Goal: Check status: Check status

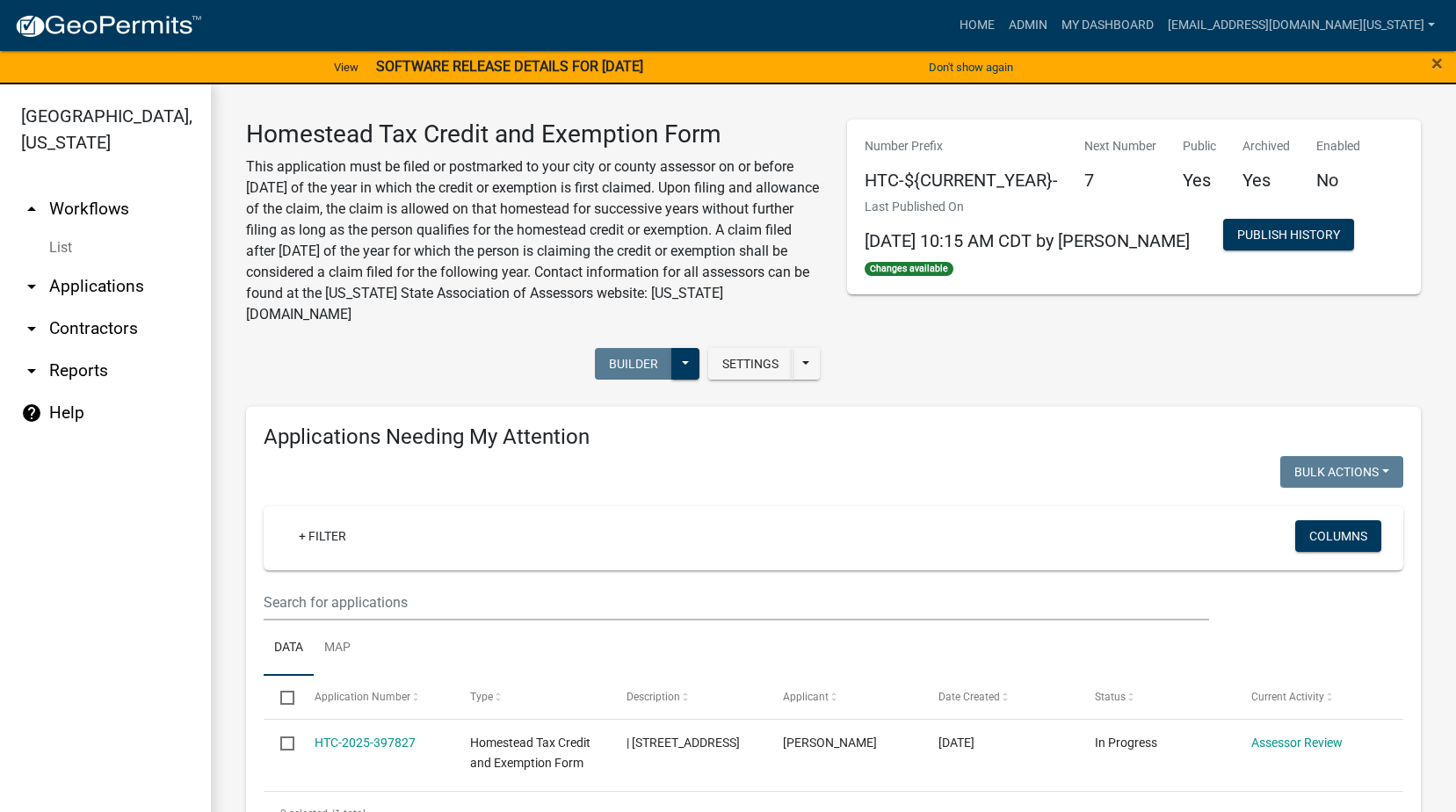
click at [70, 265] on link "arrow_drop_down Applications" at bounding box center [105, 286] width 211 height 42
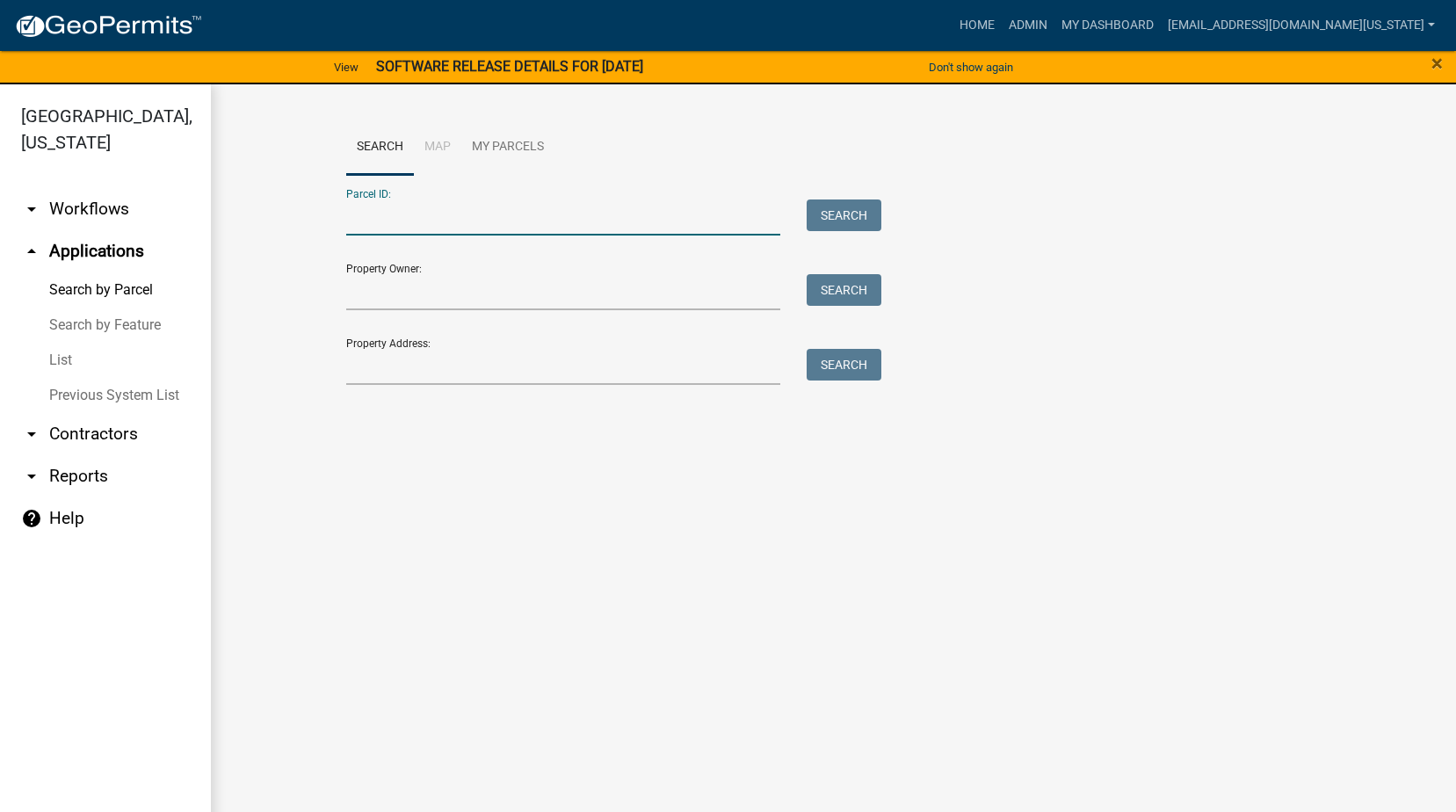
click at [378, 213] on input "Parcel ID:" at bounding box center [564, 217] width 435 height 36
paste input "231831400014000"
type input "231831400014000"
click at [839, 214] on button "Search" at bounding box center [844, 215] width 75 height 32
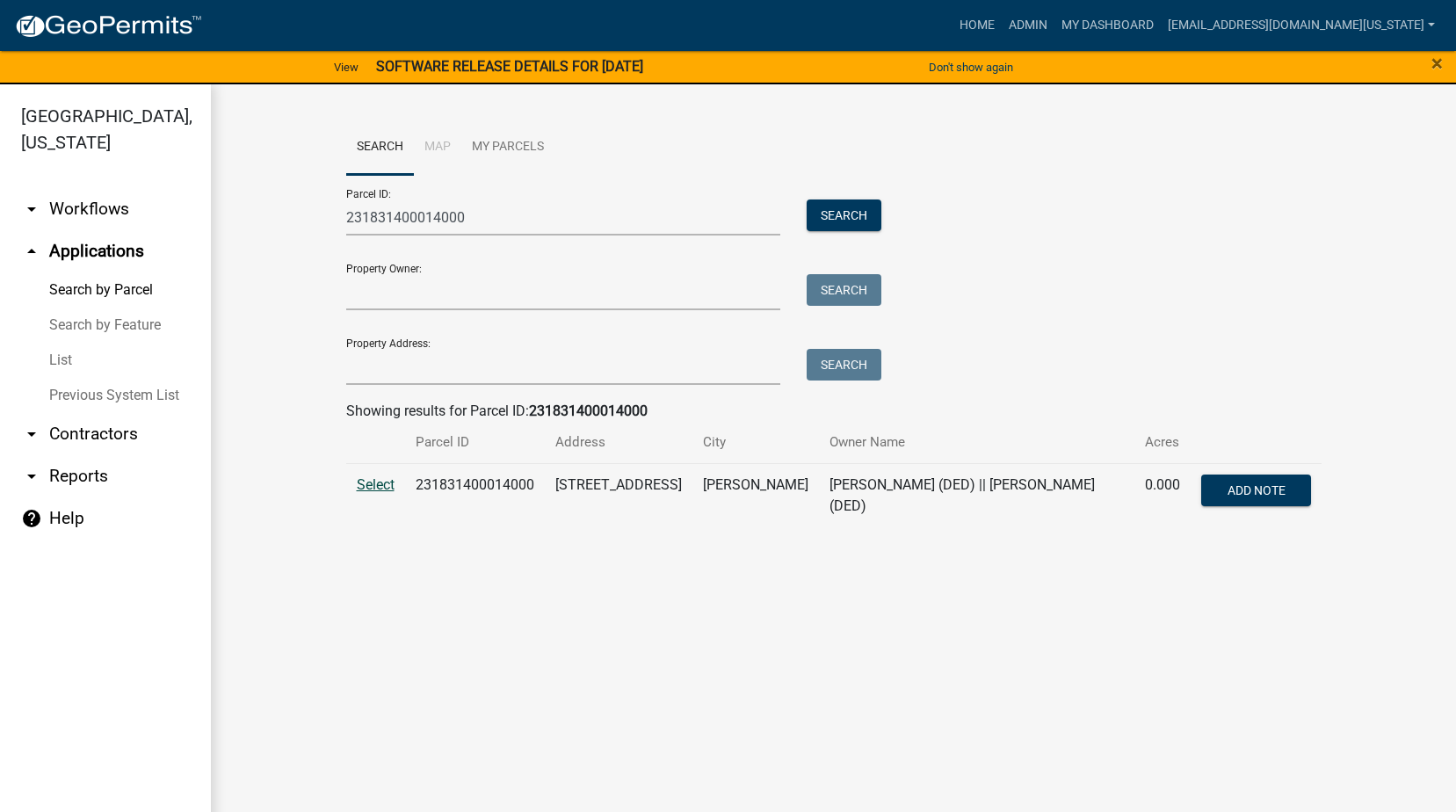
click at [373, 485] on span "Select" at bounding box center [375, 484] width 38 height 17
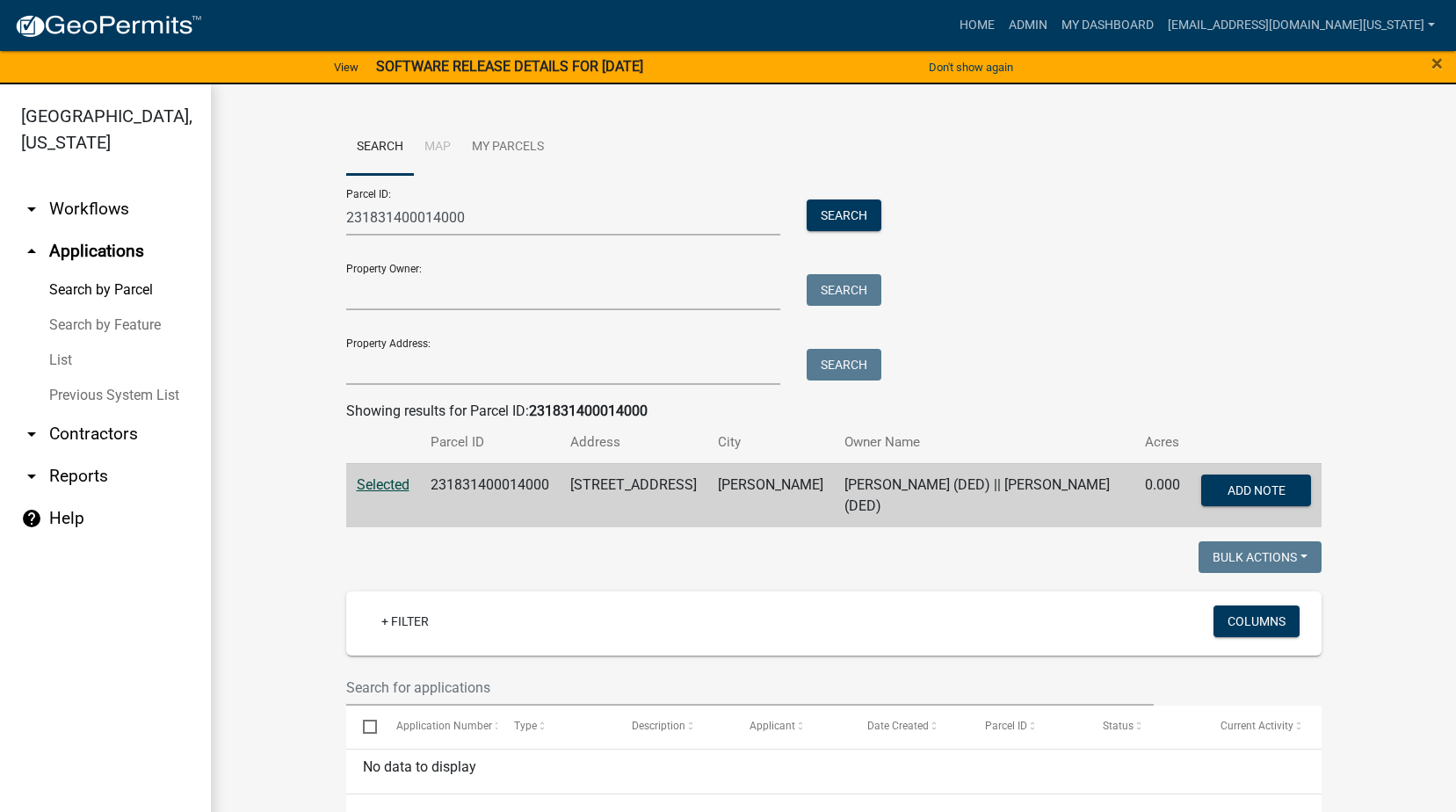
click at [375, 486] on span "Selected" at bounding box center [383, 484] width 53 height 17
drag, startPoint x: 478, startPoint y: 216, endPoint x: 280, endPoint y: 216, distance: 198.0
click at [280, 216] on wm-workflow-application-search-view "Search Map My Parcels Parcel ID: 231831400014000 Search Property Owner: Search …" at bounding box center [833, 639] width 1175 height 1040
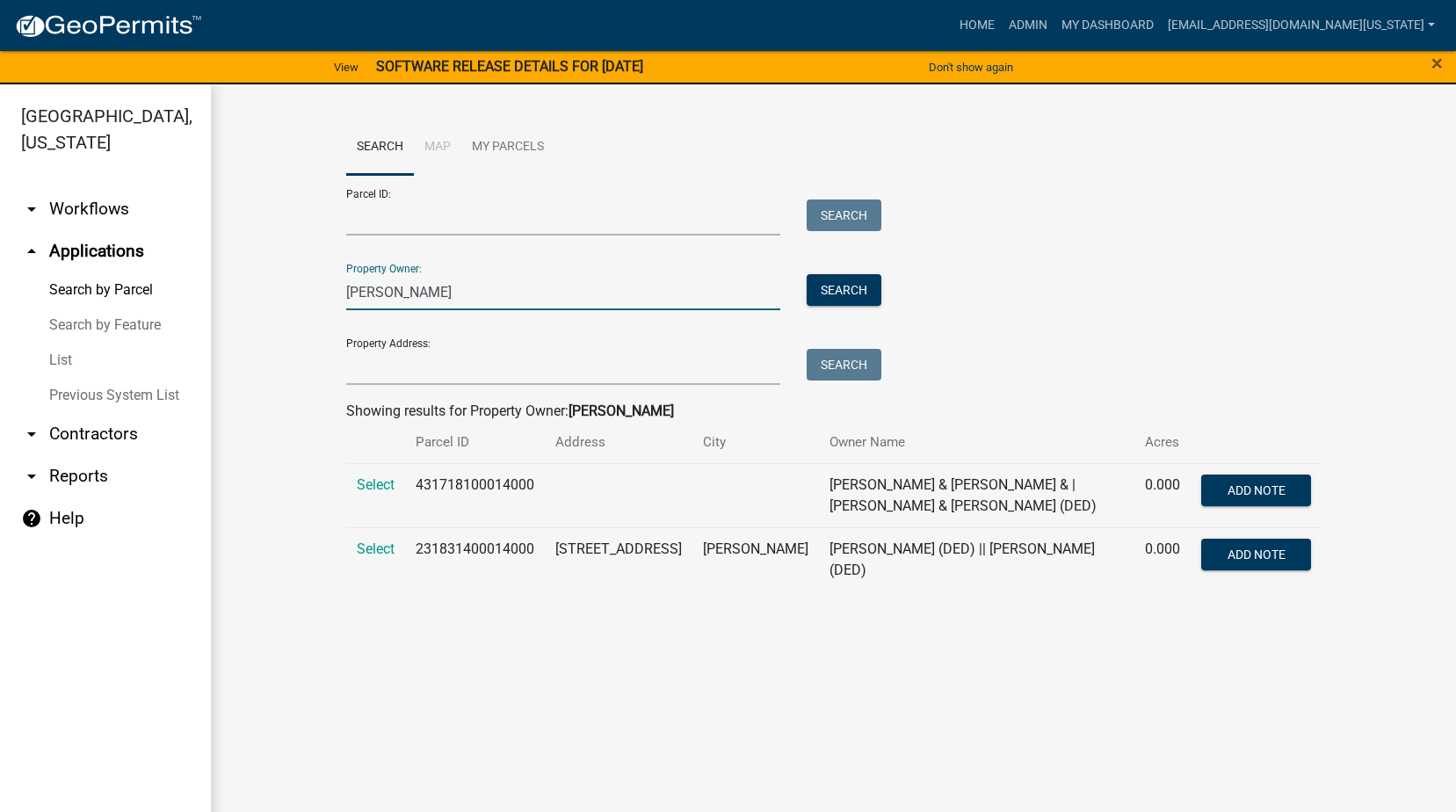
type input "[PERSON_NAME]"
